Goal: Information Seeking & Learning: Learn about a topic

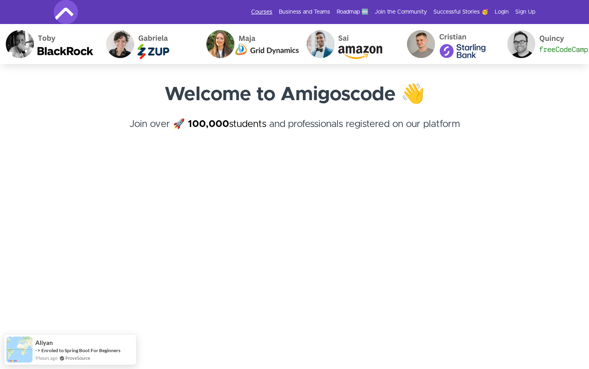
click at [265, 12] on link "Courses" at bounding box center [261, 12] width 21 height 8
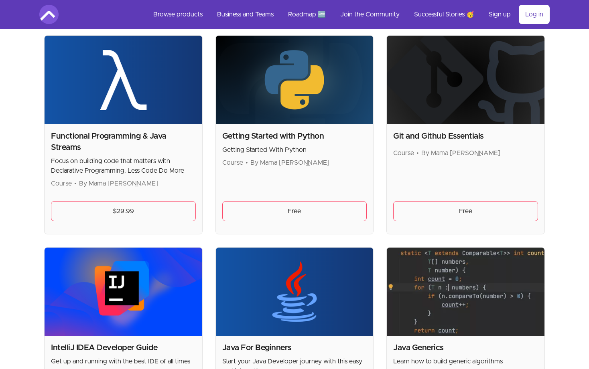
scroll to position [561, 0]
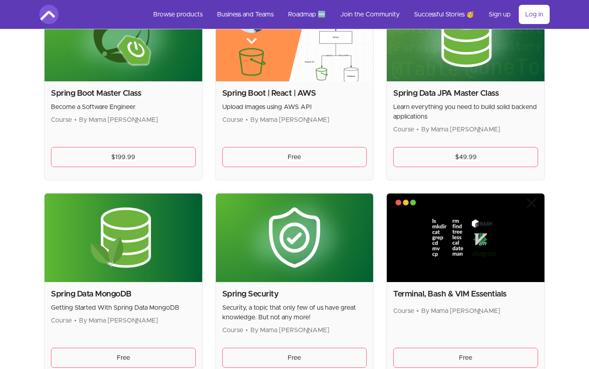
scroll to position [2136, 0]
